Goal: Task Accomplishment & Management: Manage account settings

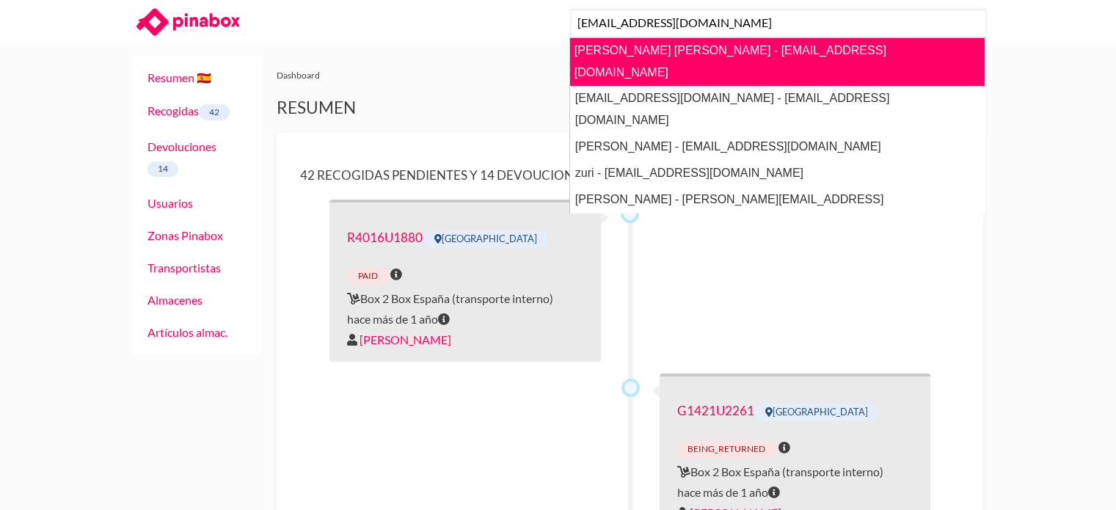
click at [723, 52] on link "[PERSON_NAME] [PERSON_NAME] - [EMAIL_ADDRESS][DOMAIN_NAME]" at bounding box center [776, 61] width 415 height 48
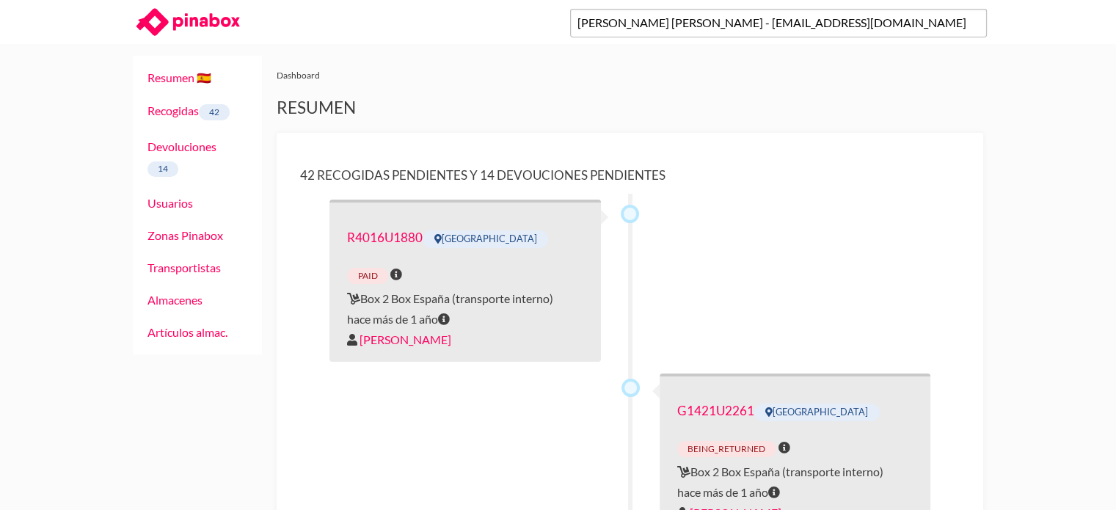
type input "[PERSON_NAME] [PERSON_NAME] - [EMAIL_ADDRESS][DOMAIN_NAME]"
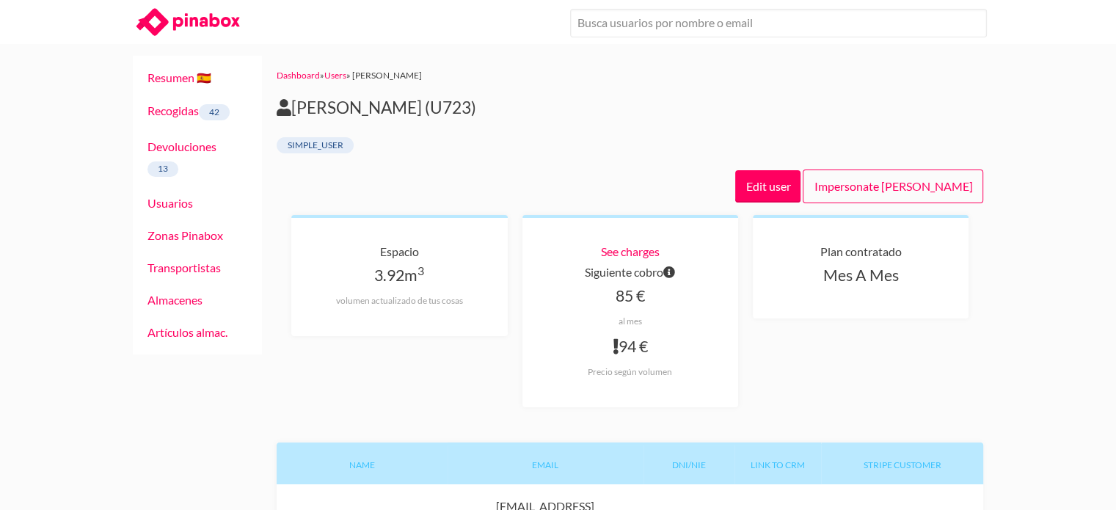
click at [569, 102] on h2 "JOSE CARLOS TORE HERNANDEZ (U723)" at bounding box center [630, 108] width 706 height 21
copy h2 "U723"
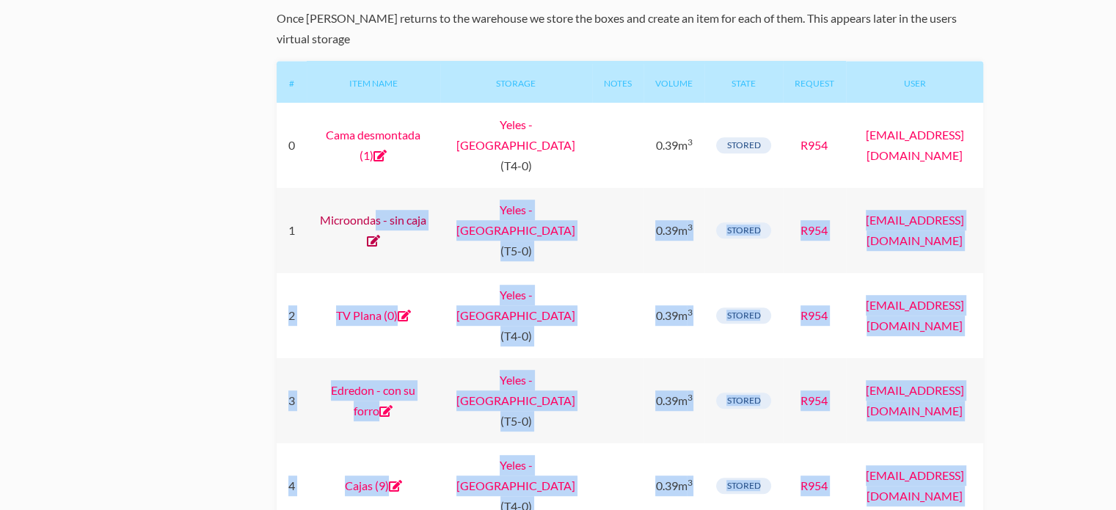
scroll to position [807, 0]
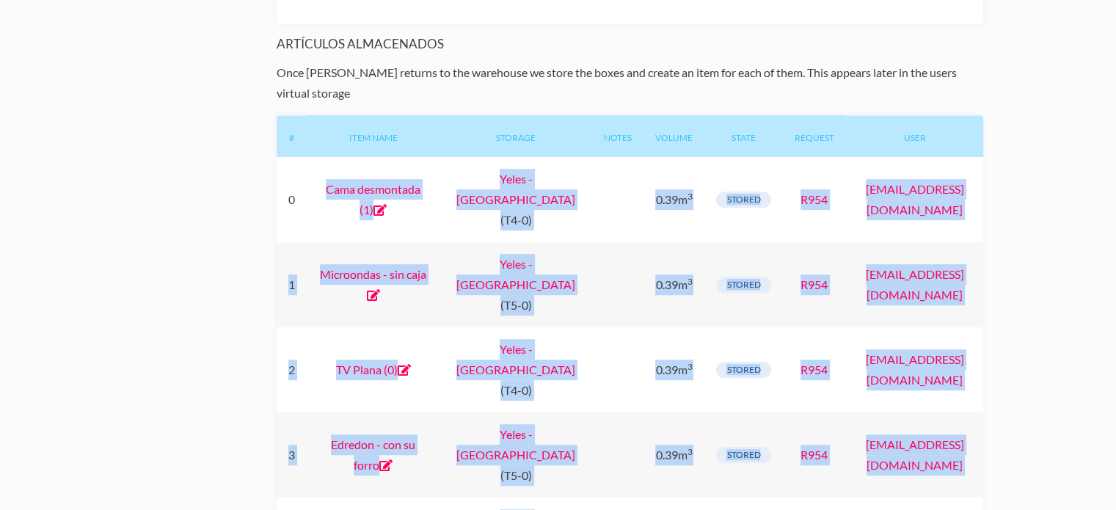
drag, startPoint x: 449, startPoint y: 248, endPoint x: 313, endPoint y: 163, distance: 160.2
copy div "Cama desmontada (1) Yeles - Madrid (T4-0) 0.39m 3 stored R954 josecthdez@hotmai…"
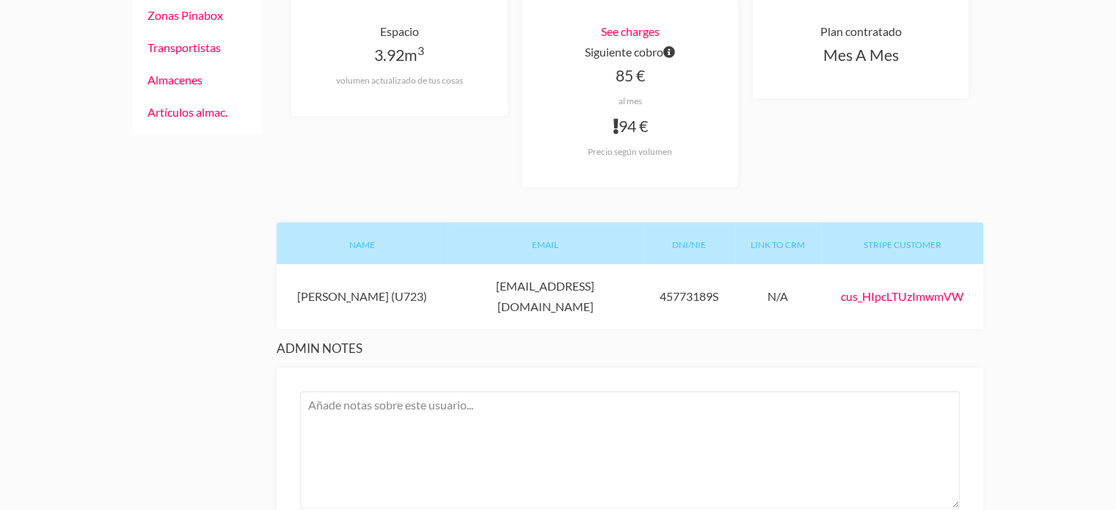
scroll to position [0, 0]
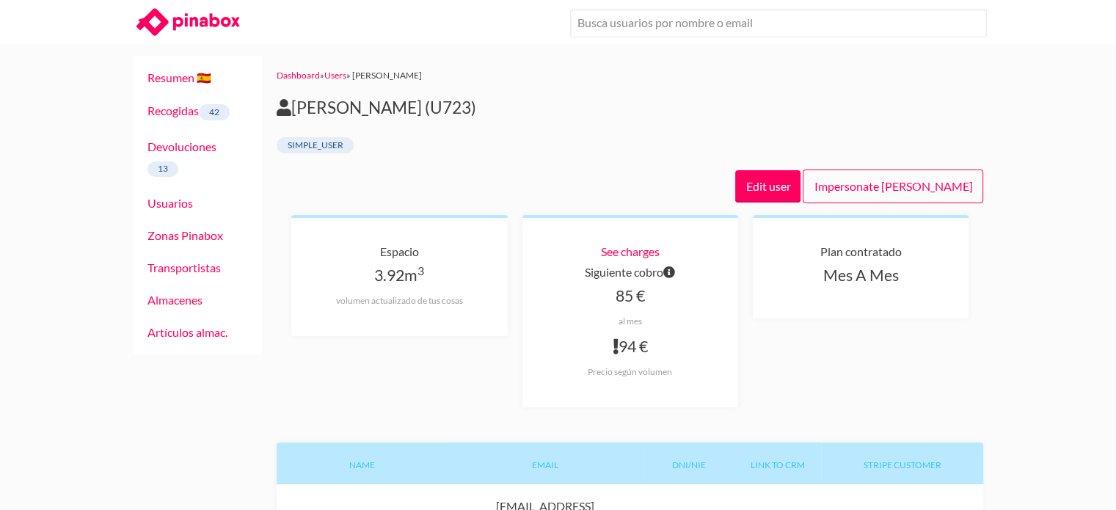
click at [527, 171] on div "Edit user Impersonate JOSE CARLOS TORE HERNANDEZ" at bounding box center [630, 186] width 706 height 57
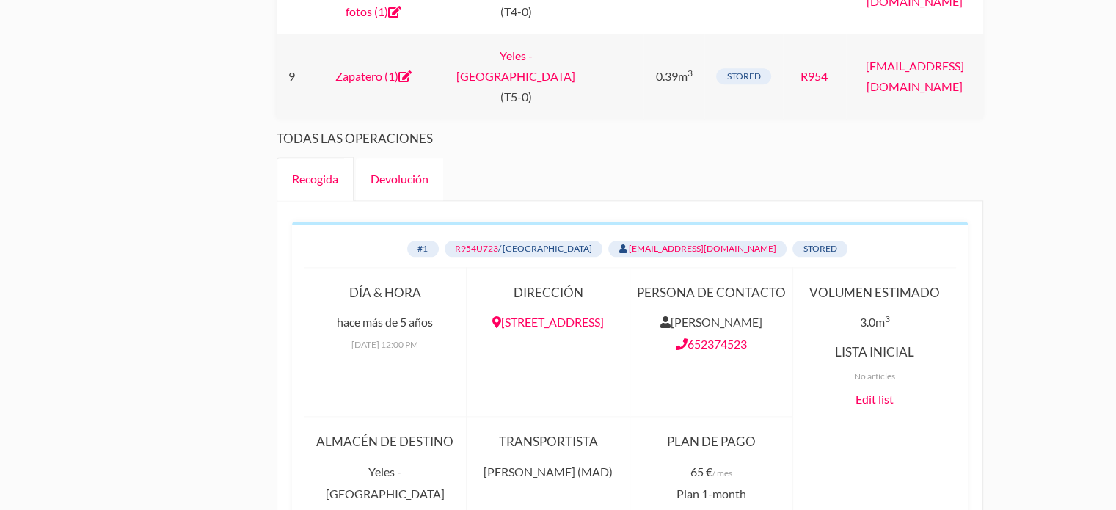
scroll to position [1540, 0]
